Goal: Task Accomplishment & Management: Manage account settings

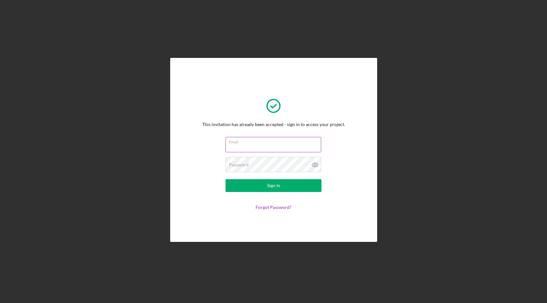
click at [251, 150] on input "Email" at bounding box center [273, 144] width 96 height 15
type input "jayson@crozetseafood.com"
click at [269, 163] on div "Password Required" at bounding box center [273, 165] width 96 height 16
click at [225, 179] on button "Sign In" at bounding box center [273, 185] width 96 height 13
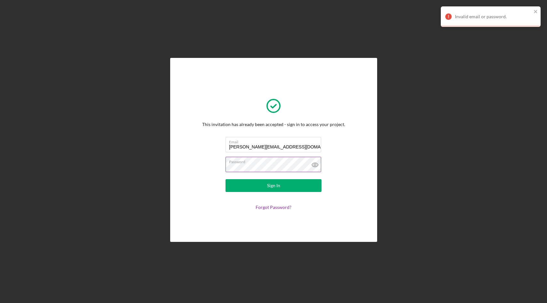
click at [281, 163] on label "Password" at bounding box center [275, 160] width 92 height 7
click at [225, 179] on button "Sign In" at bounding box center [273, 185] width 96 height 13
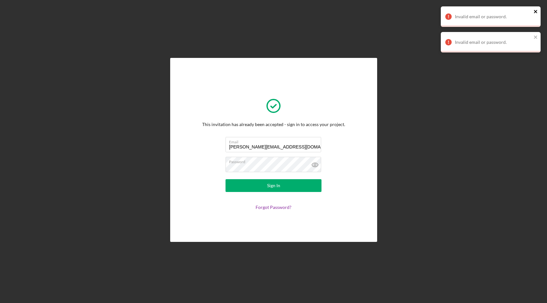
click at [534, 10] on icon "close" at bounding box center [535, 11] width 4 height 5
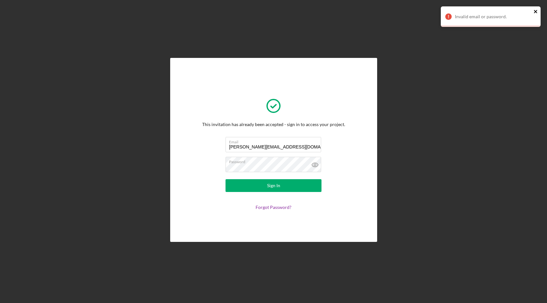
click at [536, 10] on icon "close" at bounding box center [534, 11] width 3 height 3
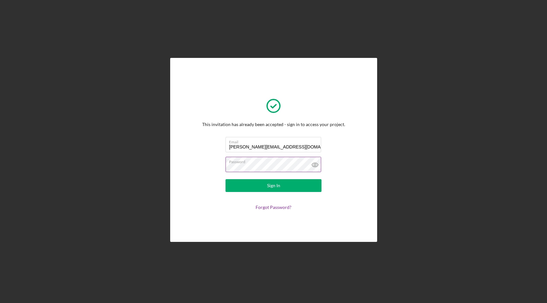
click at [310, 165] on icon at bounding box center [315, 165] width 16 height 16
click at [207, 163] on div "This invitation has already been accepted - sign in to access your project. Ema…" at bounding box center [273, 150] width 143 height 120
click at [249, 149] on input "Email" at bounding box center [273, 144] width 96 height 15
type input "jayson@crozetseafood.com"
click at [313, 166] on icon at bounding box center [315, 165] width 6 height 4
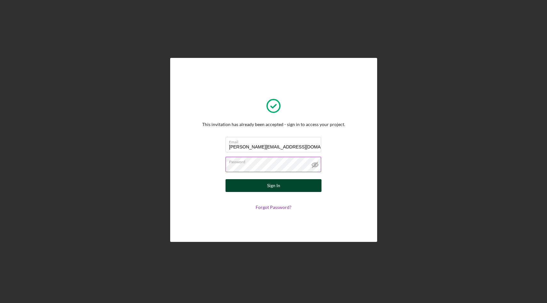
click at [279, 188] on div "Sign In" at bounding box center [273, 185] width 13 height 13
click at [276, 190] on div "Sign In" at bounding box center [273, 185] width 13 height 13
click at [282, 186] on button "Sign In" at bounding box center [273, 185] width 96 height 13
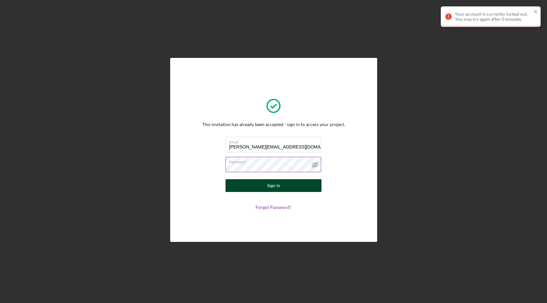
click at [281, 185] on button "Sign In" at bounding box center [273, 185] width 96 height 13
click at [535, 11] on icon "close" at bounding box center [534, 11] width 3 height 3
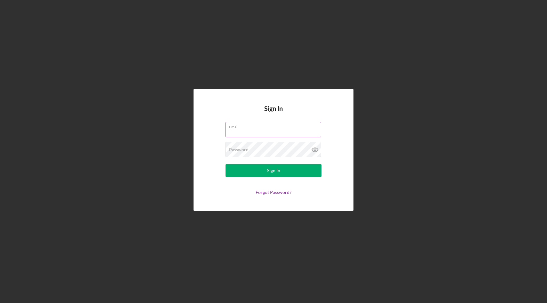
click at [253, 128] on div "Email" at bounding box center [273, 130] width 96 height 16
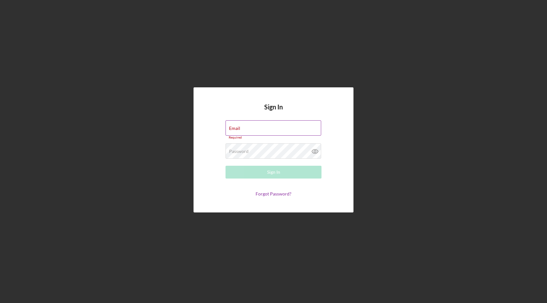
click at [253, 128] on input "Email" at bounding box center [273, 127] width 96 height 15
type input "jayson@crozetseafood.com"
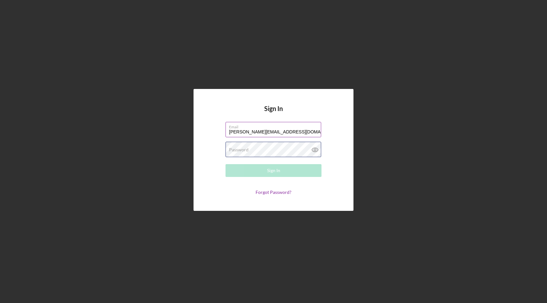
click at [266, 147] on div "Password Required" at bounding box center [273, 150] width 96 height 16
click at [269, 193] on link "Forgot Password?" at bounding box center [273, 191] width 36 height 5
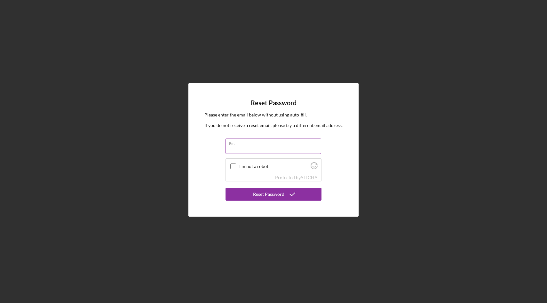
click at [247, 147] on input "Email" at bounding box center [273, 145] width 96 height 15
type input "jayson@crozetseafood.com"
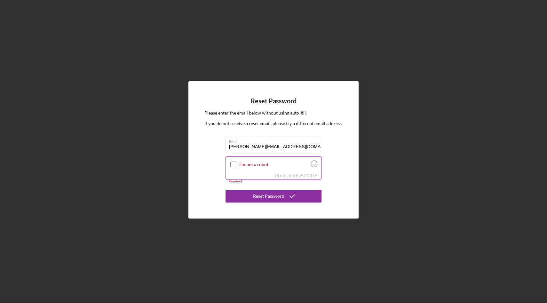
click at [231, 162] on input "I'm not a robot" at bounding box center [233, 164] width 6 height 6
checkbox input "true"
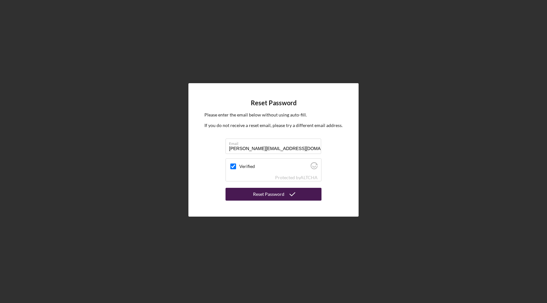
click at [268, 194] on div "Reset Password" at bounding box center [268, 194] width 31 height 13
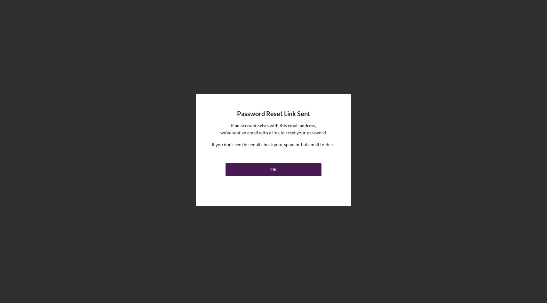
click at [272, 164] on div "OK" at bounding box center [273, 169] width 7 height 13
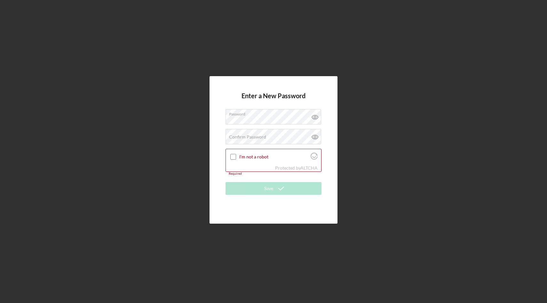
click at [273, 180] on form "Enter a New Password Password Confirm Password Passwords do not match. I'm not …" at bounding box center [273, 149] width 96 height 115
click at [254, 137] on label "Confirm Password" at bounding box center [247, 136] width 37 height 5
click at [232, 158] on input "I'm not a robot" at bounding box center [233, 157] width 6 height 6
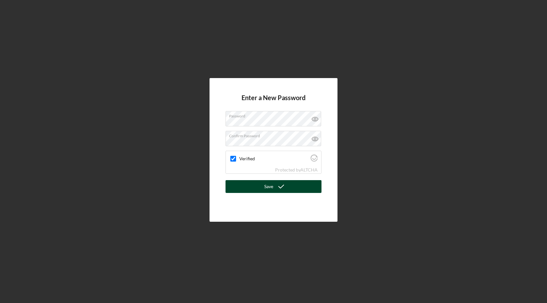
click at [265, 187] on div "Save" at bounding box center [268, 186] width 9 height 13
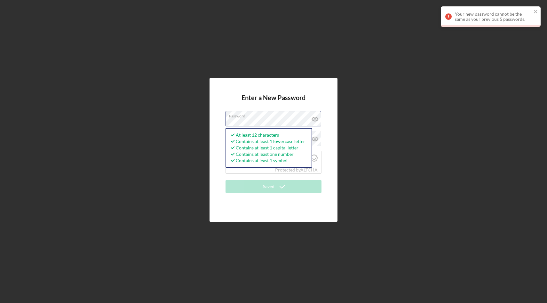
click at [210, 116] on div "Enter a New Password Password At least 12 characters Contains at least 1 lowerc…" at bounding box center [273, 150] width 128 height 144
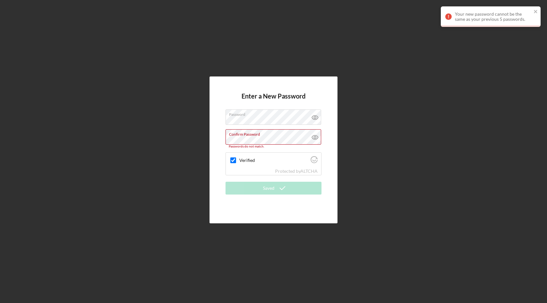
click at [213, 140] on div "Enter a New Password Password Confirm Password Passwords do not match. Verified…" at bounding box center [273, 149] width 128 height 147
click at [197, 132] on div "Enter a New Password Password Confirm Password Passwords do not match. Verified…" at bounding box center [273, 149] width 540 height 299
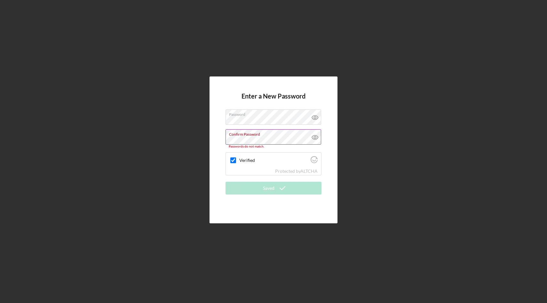
click at [315, 137] on icon at bounding box center [315, 137] width 2 height 2
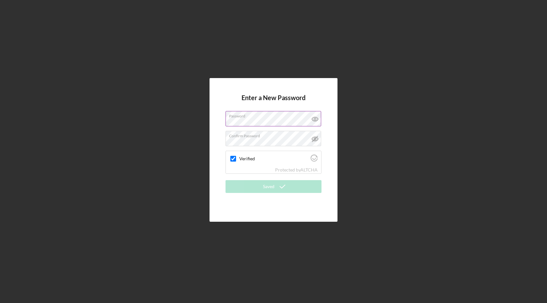
click at [314, 116] on icon at bounding box center [315, 119] width 16 height 16
click at [327, 164] on div "Enter a New Password Password Confirm Password Verified Protected by ALTCHA Sav…" at bounding box center [273, 150] width 128 height 144
click at [284, 164] on div "Verified" at bounding box center [273, 158] width 95 height 15
click at [281, 138] on label "Confirm Password" at bounding box center [275, 134] width 92 height 7
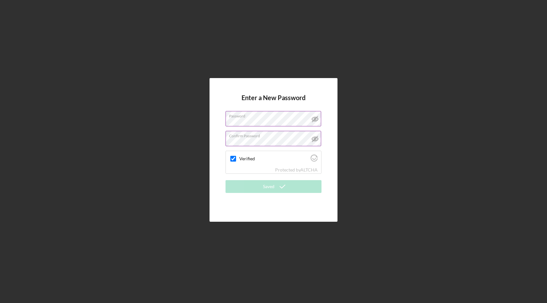
click at [263, 137] on label "Confirm Password" at bounding box center [275, 134] width 92 height 7
click at [330, 141] on div "Enter a New Password Password Confirm Password Verified Protected by ALTCHA Sav…" at bounding box center [273, 150] width 128 height 144
click at [357, 113] on div "Enter a New Password Password Confirm Password Verified Protected by ALTCHA Sav…" at bounding box center [273, 149] width 540 height 299
click at [314, 116] on icon at bounding box center [315, 119] width 16 height 16
click at [315, 139] on icon at bounding box center [315, 139] width 16 height 16
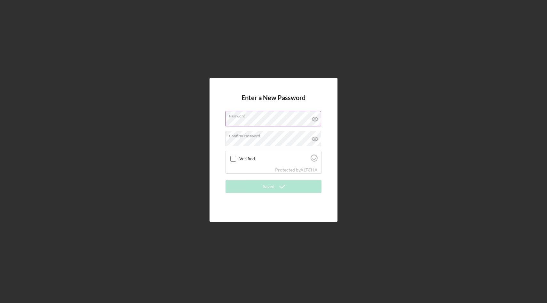
checkbox input "true"
click at [315, 119] on icon at bounding box center [315, 119] width 16 height 16
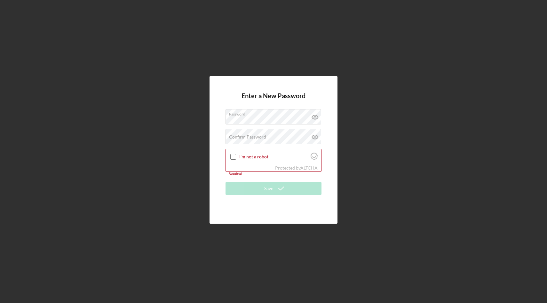
click at [211, 152] on div "Enter a New Password Password Confirm Password Passwords do not match. I'm not …" at bounding box center [273, 149] width 128 height 147
click at [234, 158] on input "I'm not a robot" at bounding box center [233, 157] width 6 height 6
checkbox input "true"
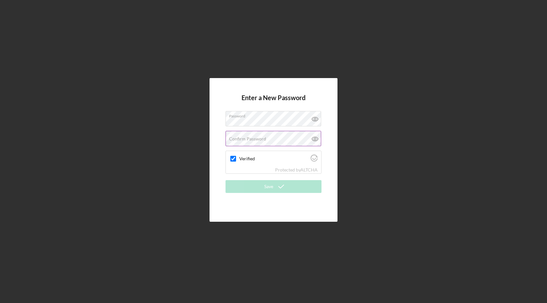
click at [242, 141] on label "Confirm Password" at bounding box center [247, 138] width 37 height 5
click at [204, 154] on div "Enter a New Password Password Confirm Password Passwords do not match. Verified…" at bounding box center [273, 149] width 540 height 299
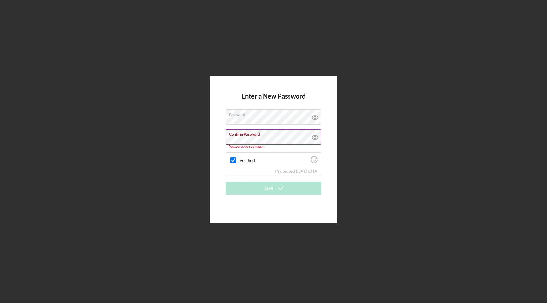
click at [315, 136] on icon at bounding box center [315, 137] width 2 height 2
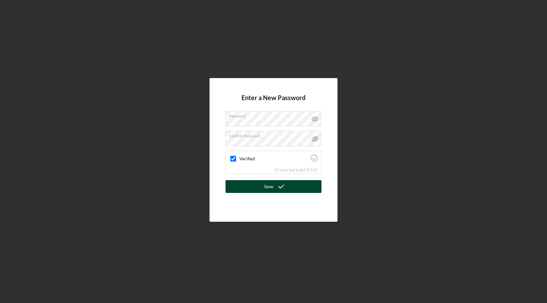
click at [286, 183] on icon "submit" at bounding box center [281, 186] width 16 height 16
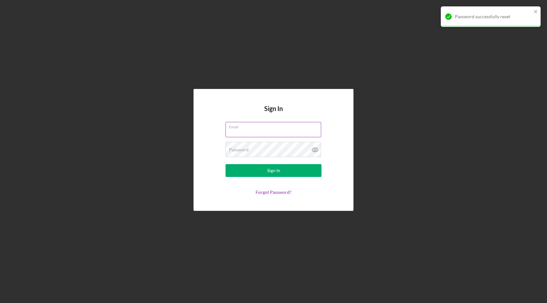
click at [255, 130] on input "Email" at bounding box center [273, 129] width 96 height 15
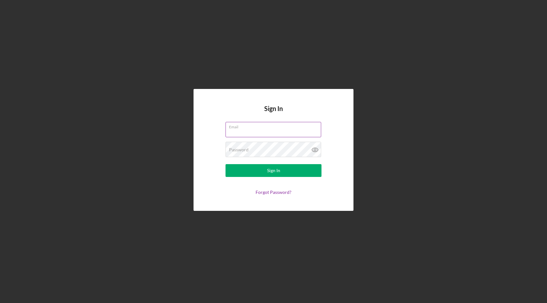
type input "[PERSON_NAME][EMAIL_ADDRESS][DOMAIN_NAME]"
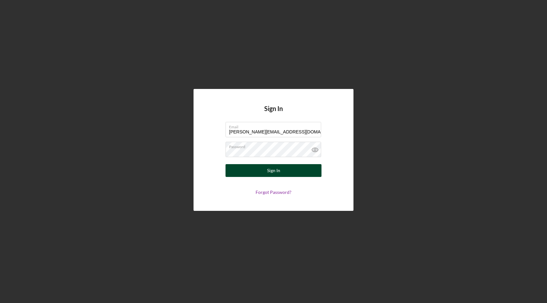
click at [272, 173] on div "Sign In" at bounding box center [273, 170] width 13 height 13
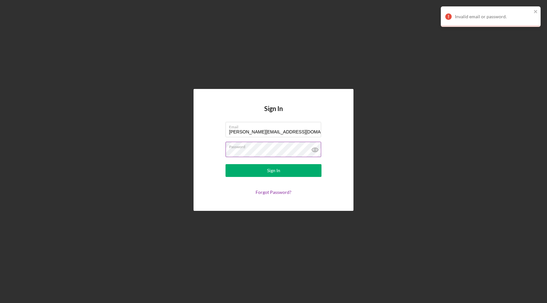
click at [315, 152] on icon at bounding box center [315, 150] width 6 height 4
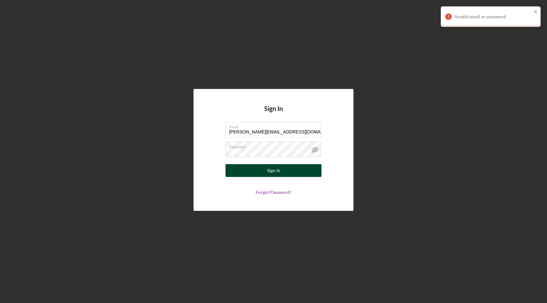
click at [268, 170] on div "Sign In" at bounding box center [273, 170] width 13 height 13
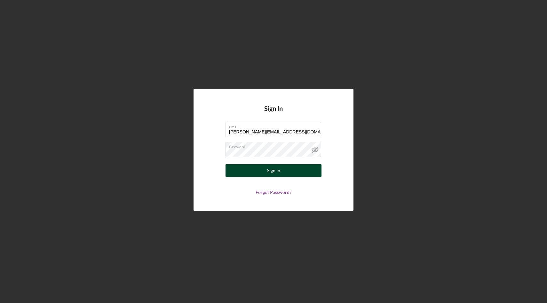
click at [289, 168] on button "Sign In" at bounding box center [273, 170] width 96 height 13
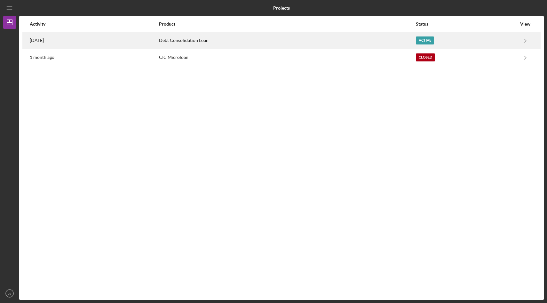
click at [189, 33] on div "Debt Consolidation Loan" at bounding box center [287, 41] width 256 height 16
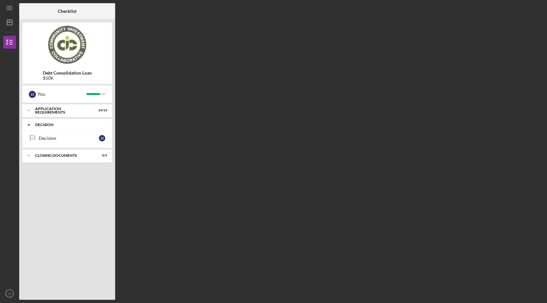
click at [64, 126] on div "Decision" at bounding box center [69, 125] width 69 height 4
click at [61, 137] on div "Decision" at bounding box center [69, 138] width 60 height 5
